Goal: Use online tool/utility

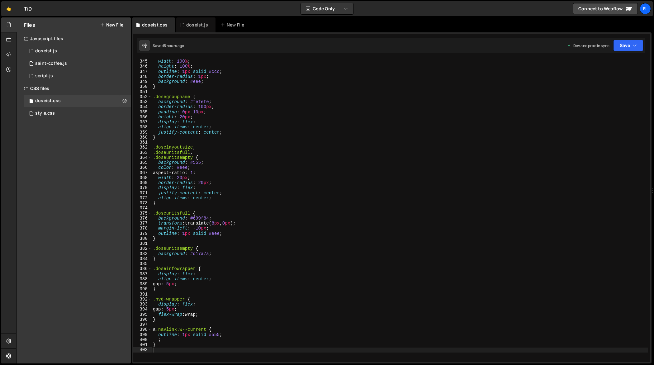
scroll to position [1740, 0]
click at [401, 268] on div "position : absolute ; width : 100 % ; height : 100 % ; outline : 1 px solid #cc…" at bounding box center [400, 211] width 497 height 314
type textarea "}"
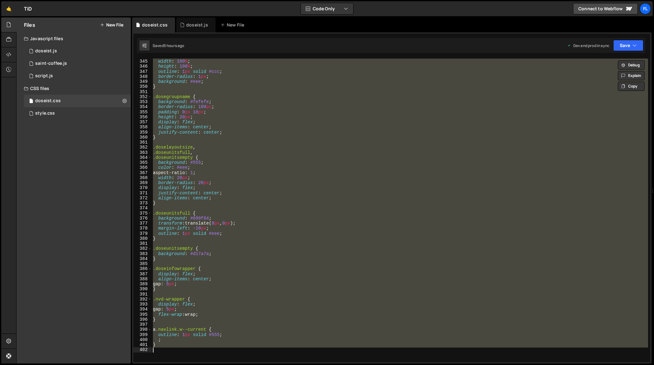
paste textarea
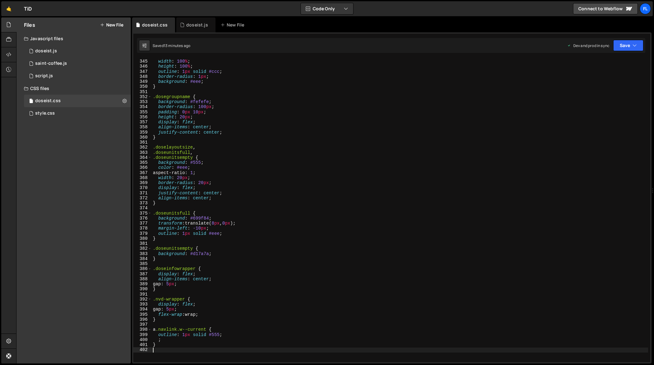
click at [343, 202] on div "position : absolute ; width : 100 % ; height : 100 % ; outline : 1 px solid #cc…" at bounding box center [400, 211] width 497 height 314
type textarea "}"
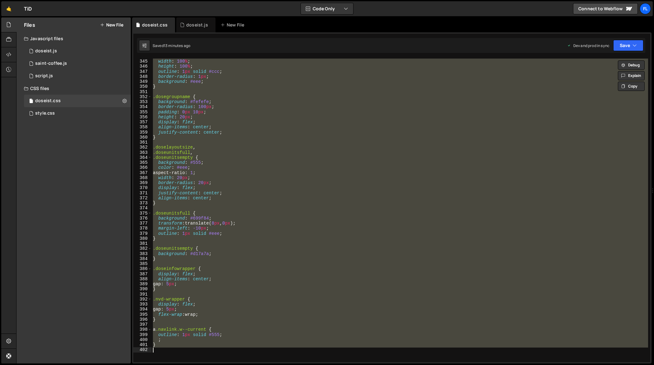
paste textarea
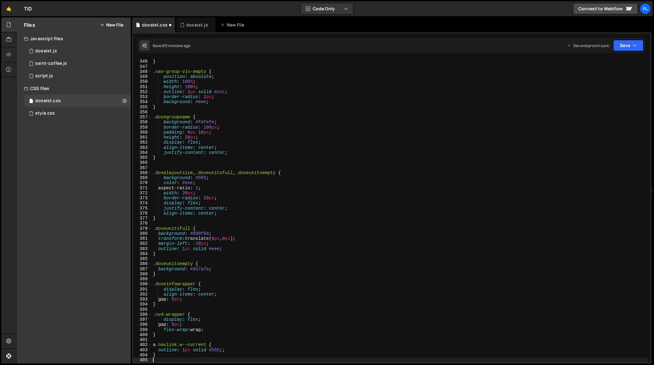
scroll to position [1745, 0]
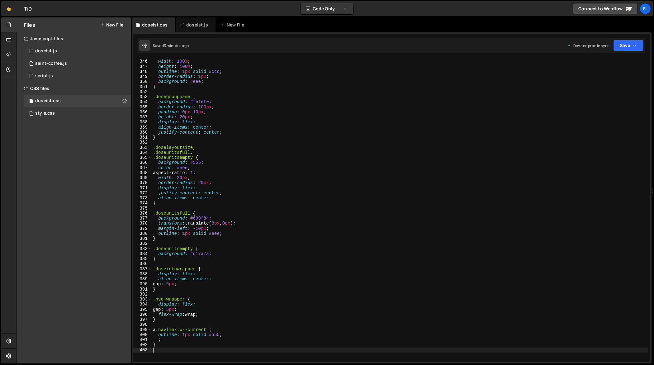
click at [353, 200] on div "position : absolute ; width : 100 % ; height : 100 % ; outline : 1 px solid #cc…" at bounding box center [400, 211] width 497 height 314
type textarea "}"
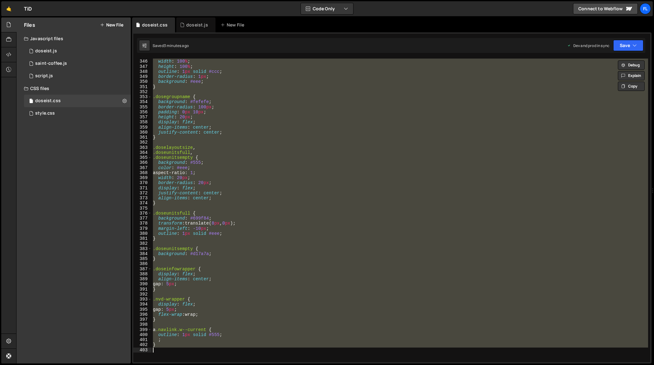
paste textarea
